Goal: Task Accomplishment & Management: Use online tool/utility

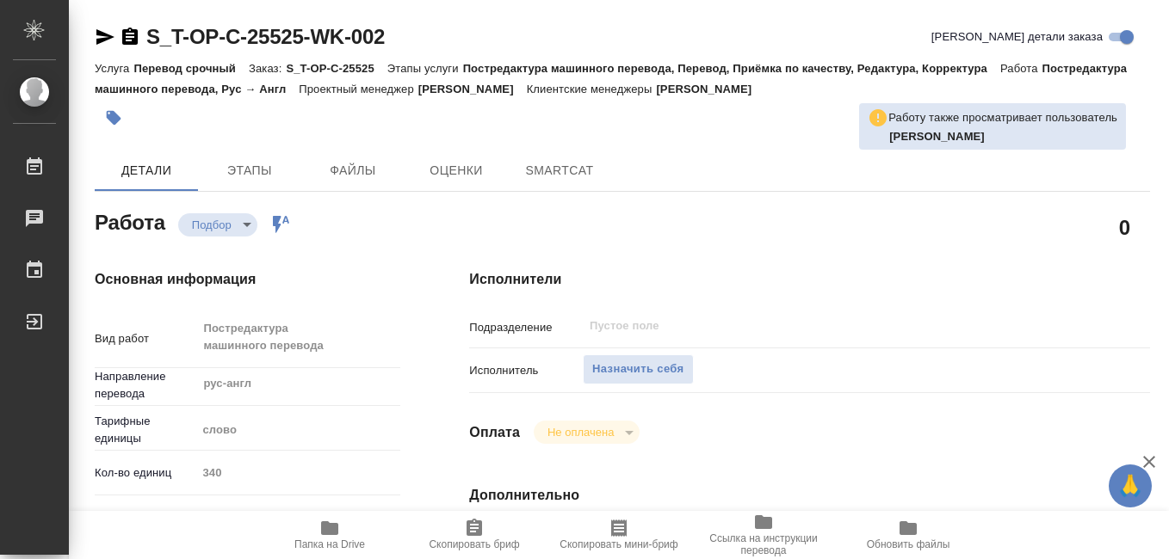
type textarea "x"
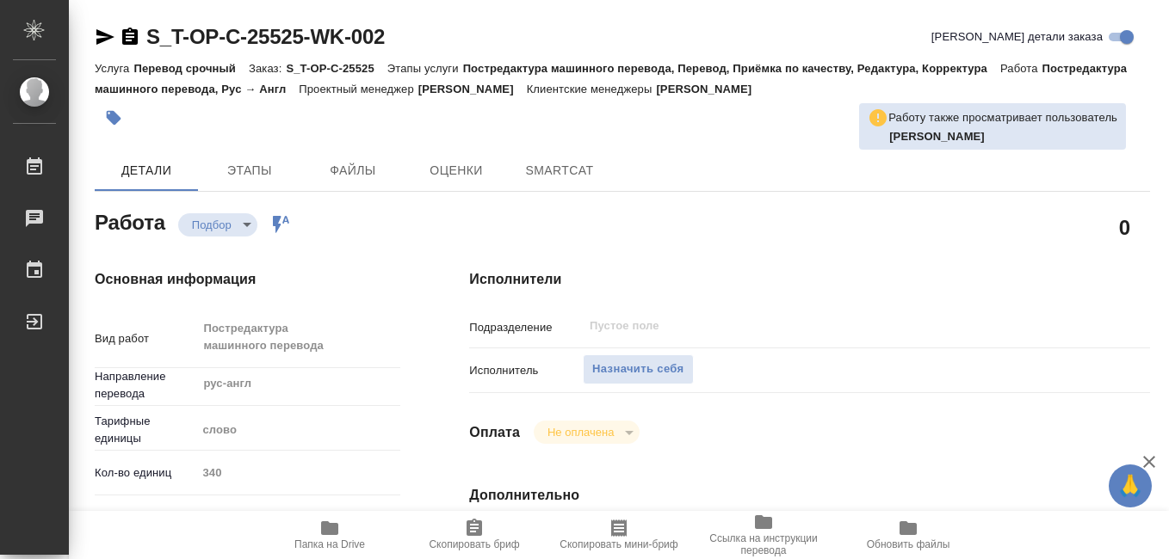
type textarea "x"
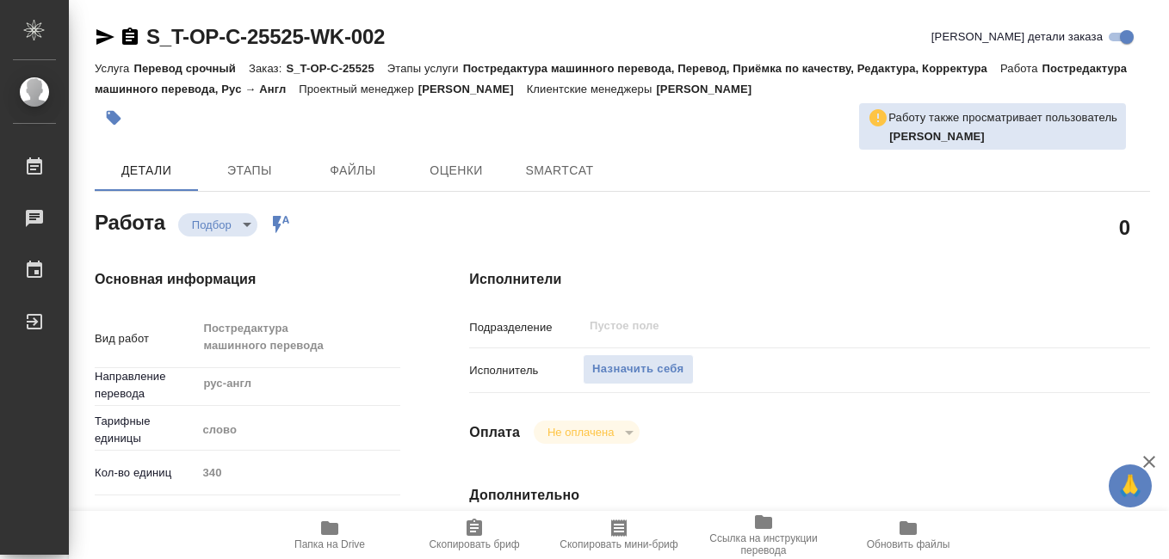
type textarea "x"
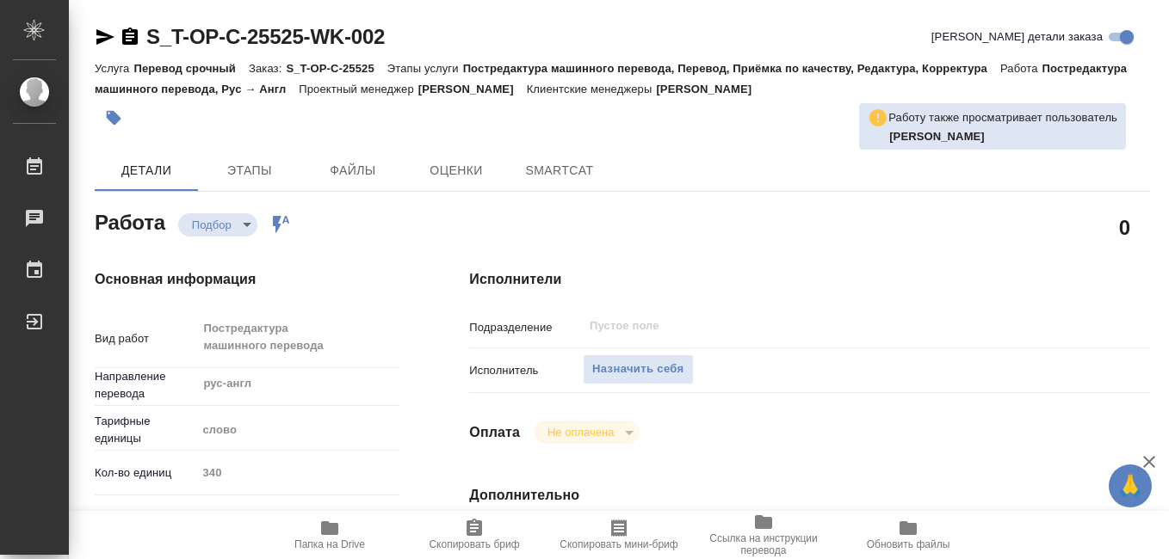
type textarea "x"
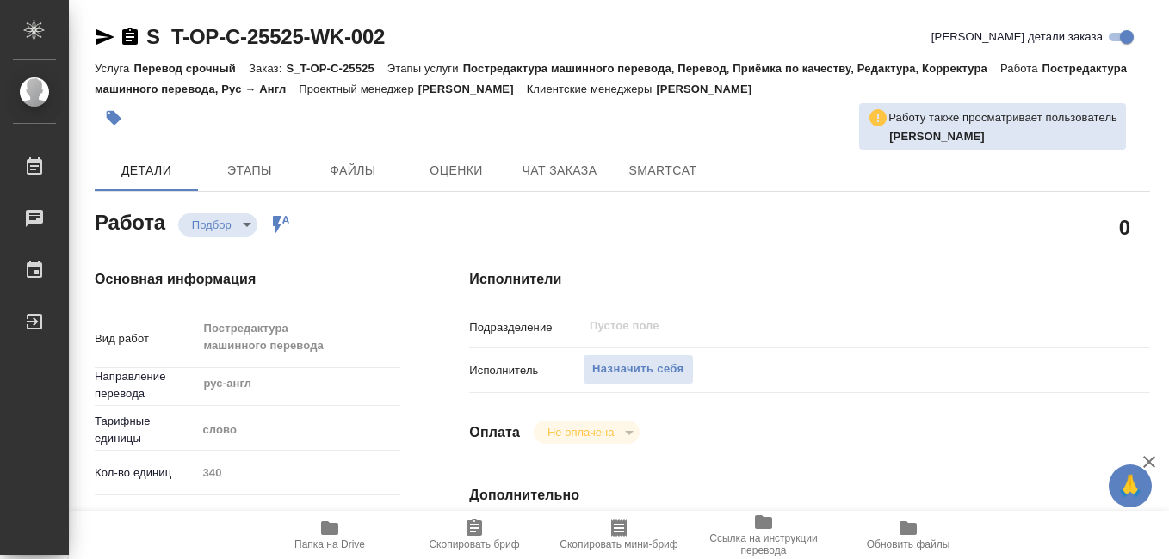
type textarea "x"
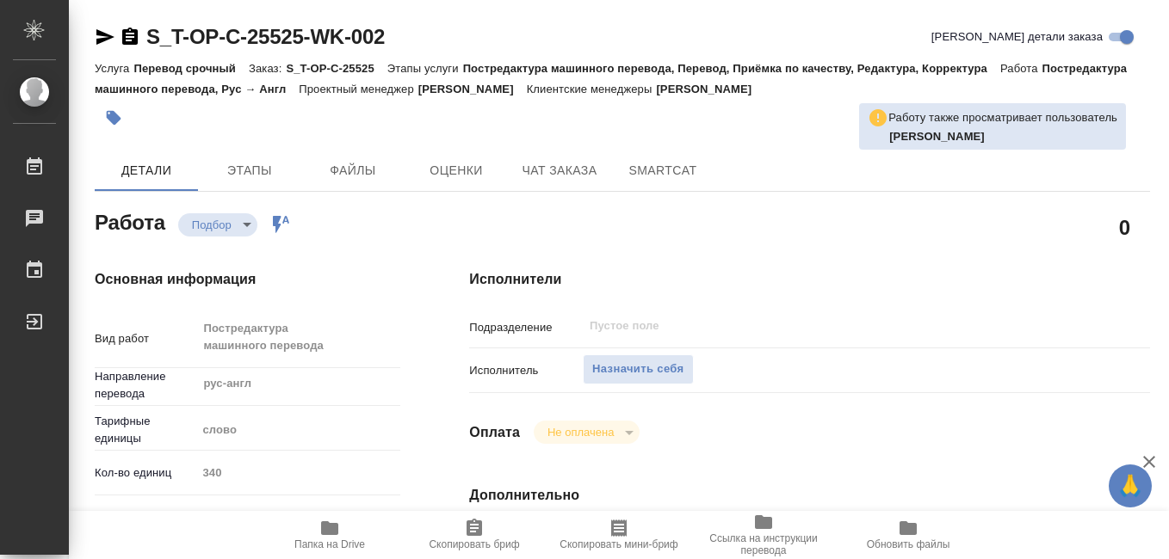
type textarea "x"
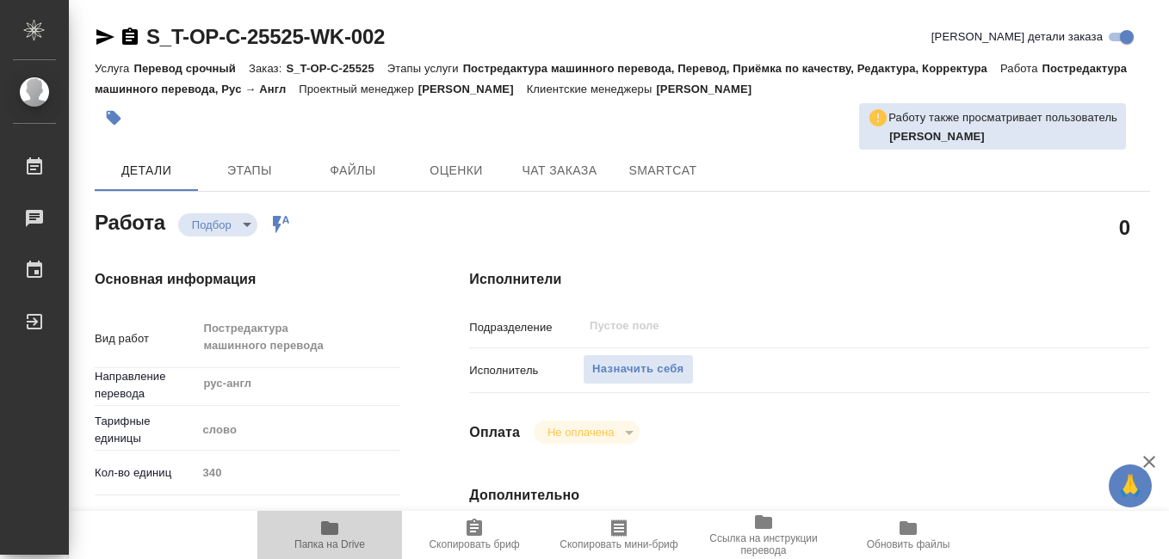
click at [324, 534] on icon "button" at bounding box center [329, 529] width 17 height 14
